Goal: Find specific page/section: Find specific page/section

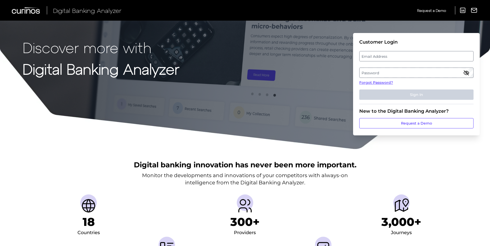
click at [406, 58] on label "Email Address" at bounding box center [417, 56] width 114 height 9
click at [406, 58] on input "email" at bounding box center [416, 56] width 114 height 10
paste input "[PERSON_NAME][EMAIL_ADDRESS][PERSON_NAME][DOMAIN_NAME]"
type input "[PERSON_NAME][EMAIL_ADDRESS][PERSON_NAME][DOMAIN_NAME]"
click at [393, 68] on label "Password" at bounding box center [417, 72] width 114 height 9
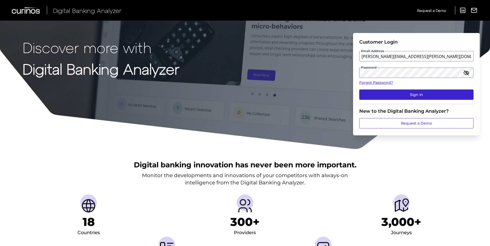
click at [426, 92] on button "Sign In" at bounding box center [416, 94] width 114 height 10
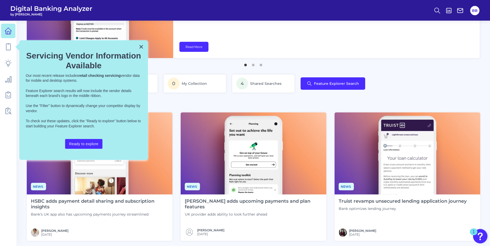
scroll to position [129, 0]
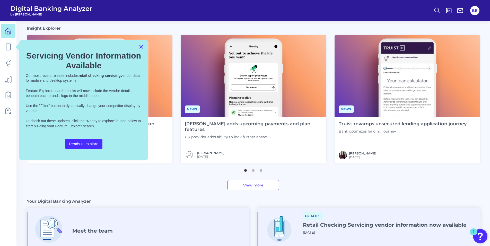
click at [142, 46] on button "×" at bounding box center [141, 46] width 5 height 8
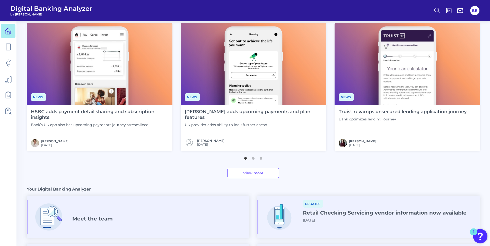
scroll to position [38, 0]
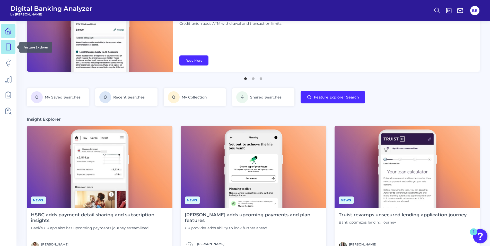
click at [7, 47] on icon at bounding box center [8, 46] width 7 height 7
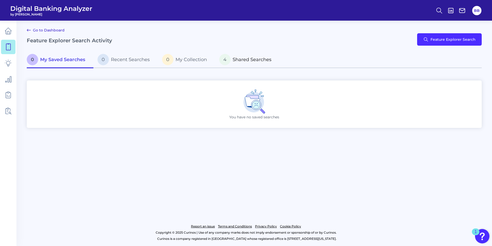
click at [245, 63] on p "4 Shared Searches" at bounding box center [245, 59] width 52 height 11
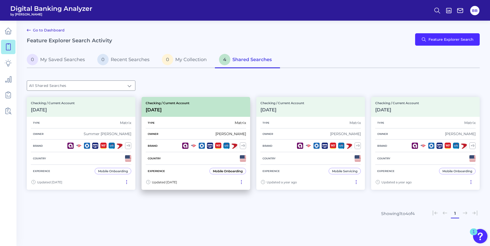
click at [172, 133] on div "Owner [PERSON_NAME]" at bounding box center [196, 133] width 100 height 11
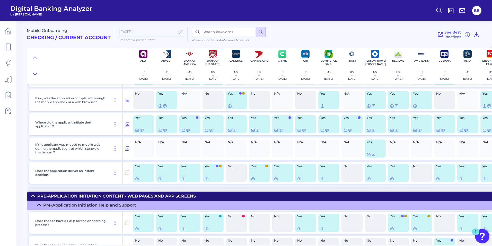
scroll to position [155, 0]
